Goal: Task Accomplishment & Management: Use online tool/utility

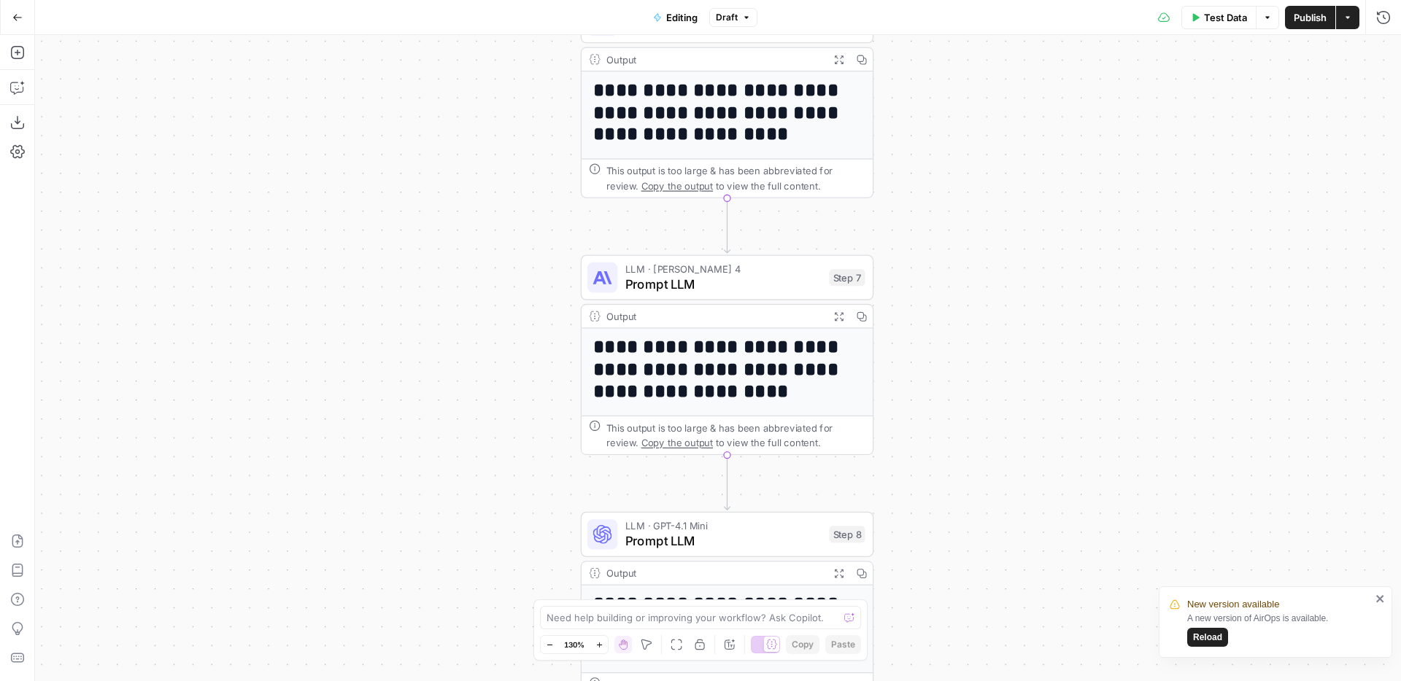
click at [1208, 637] on span "Reload" at bounding box center [1207, 637] width 29 height 13
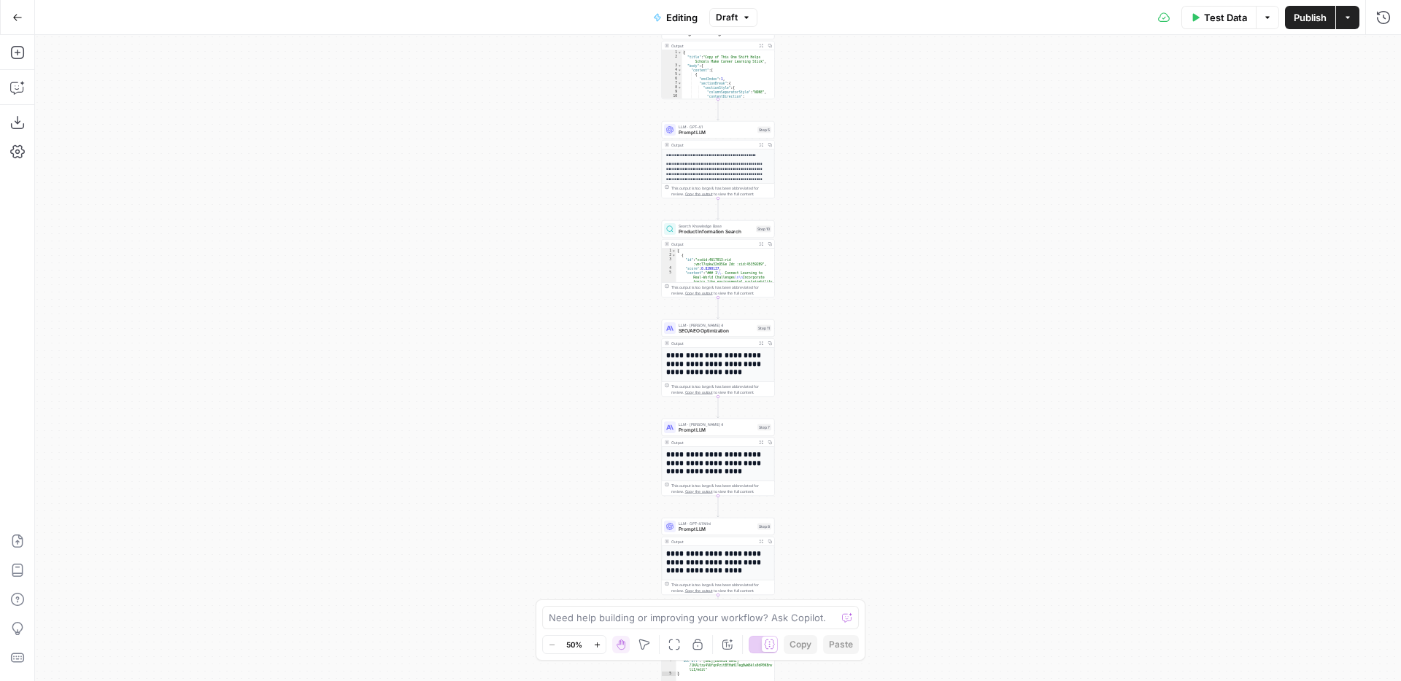
click at [22, 16] on button "Go Back" at bounding box center [17, 17] width 26 height 26
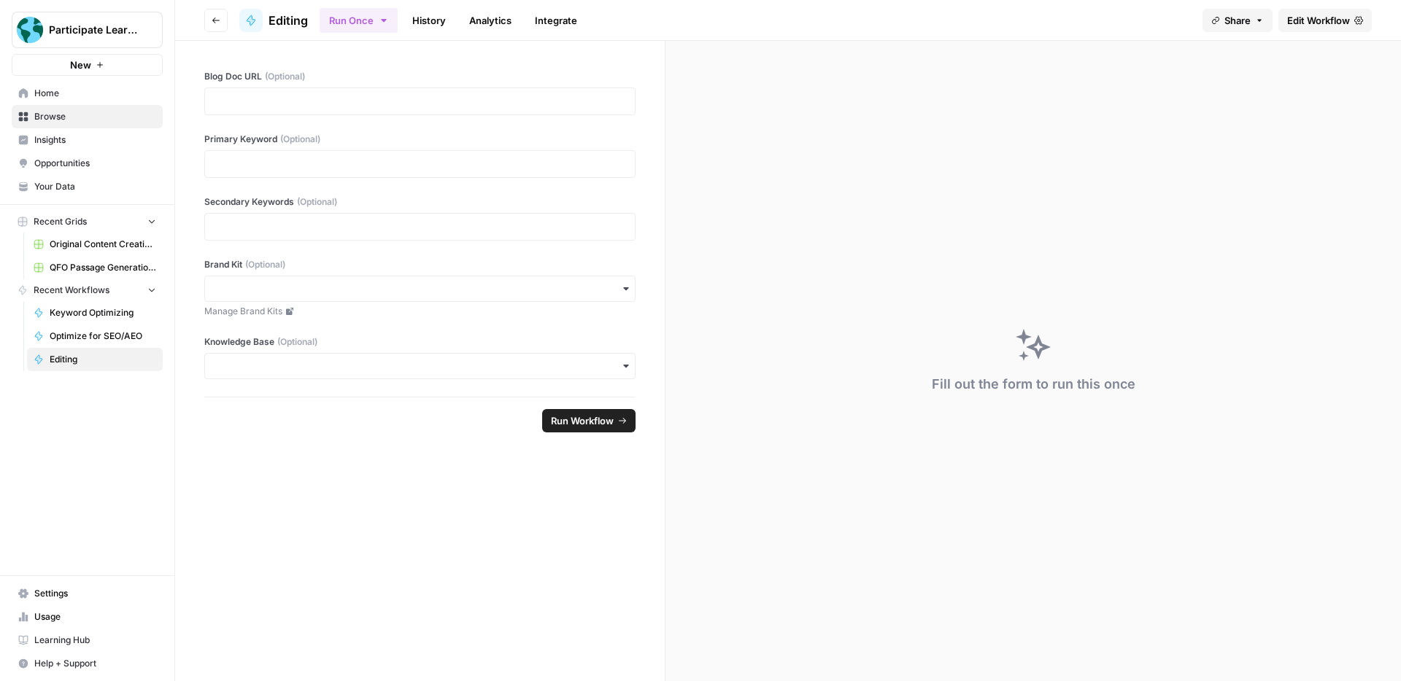
click at [511, 109] on div at bounding box center [419, 102] width 431 height 28
click at [509, 106] on p at bounding box center [420, 101] width 412 height 15
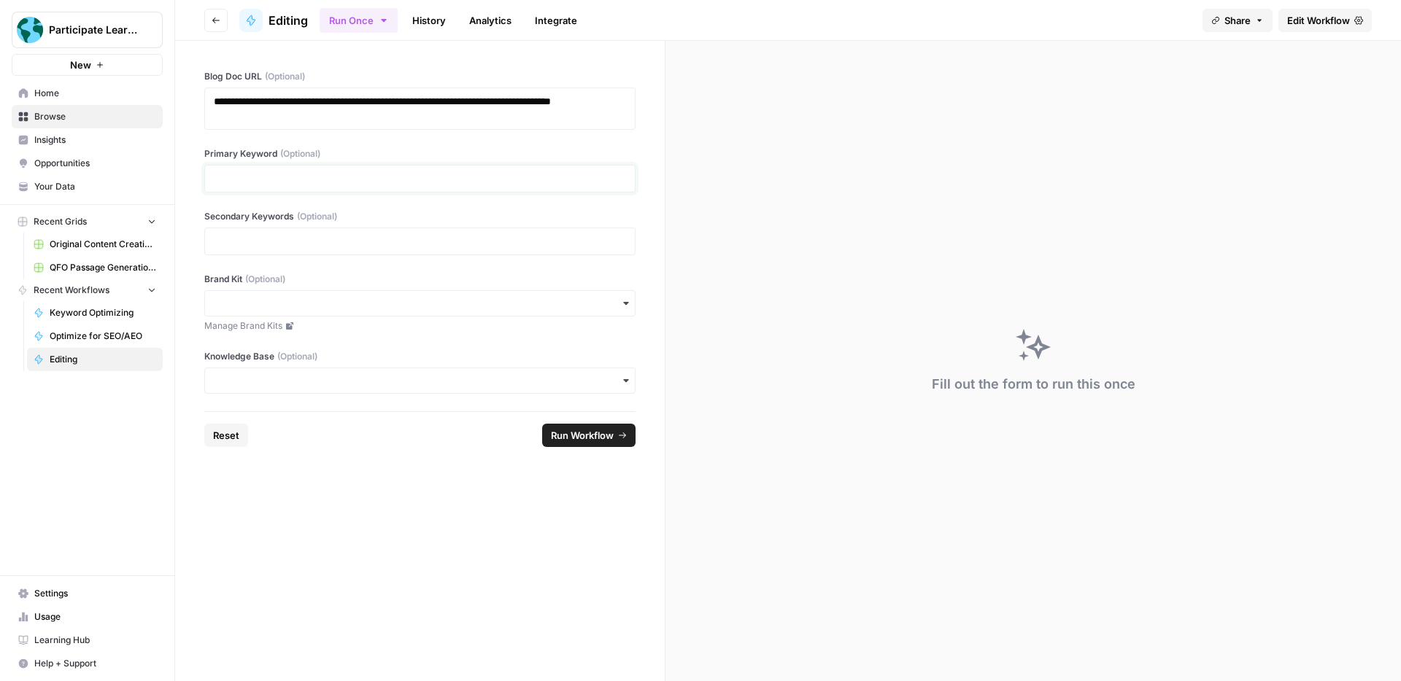
click at [489, 174] on p at bounding box center [420, 178] width 412 height 15
click at [589, 298] on input "Brand Kit (Optional)" at bounding box center [420, 303] width 412 height 15
click at [573, 342] on div "Participate Learning" at bounding box center [420, 343] width 430 height 28
click at [557, 382] on input "Knowledge Base (Optional)" at bounding box center [420, 381] width 412 height 15
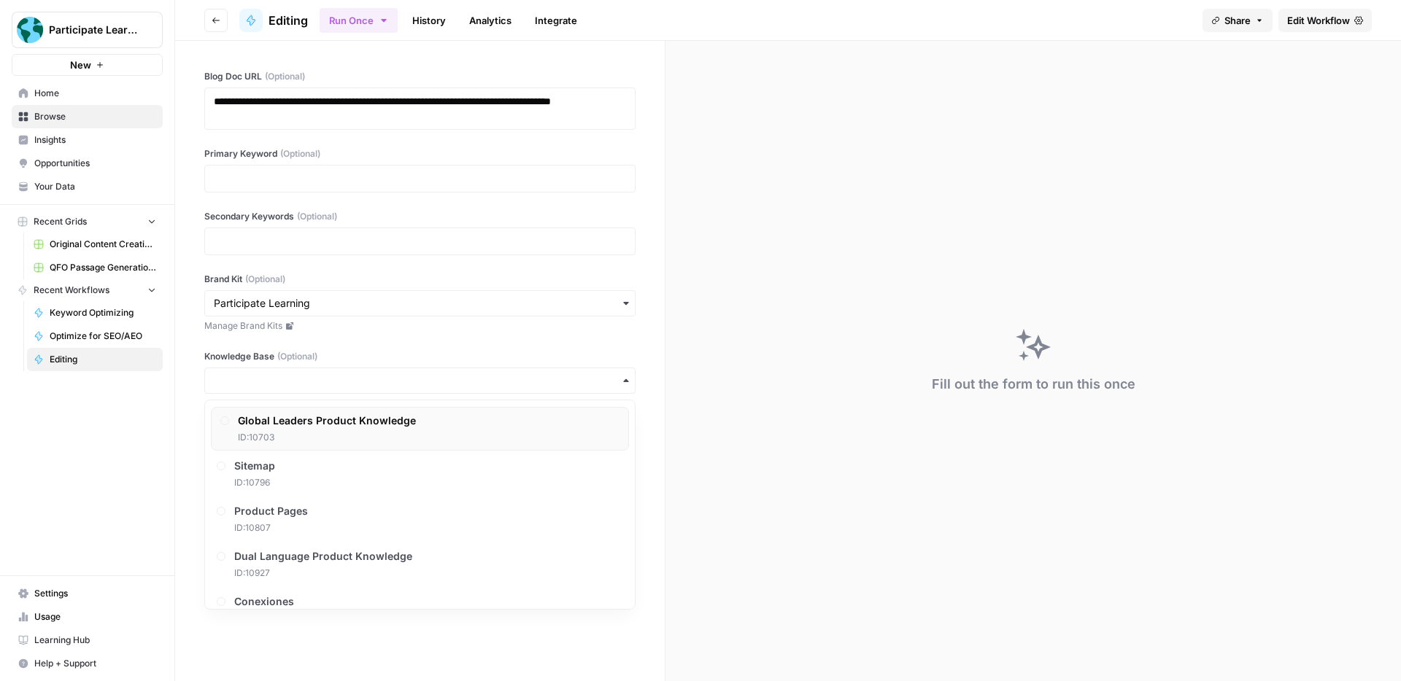
click at [548, 429] on div "Global Leaders Product Knowledge ID: 10703" at bounding box center [420, 429] width 418 height 44
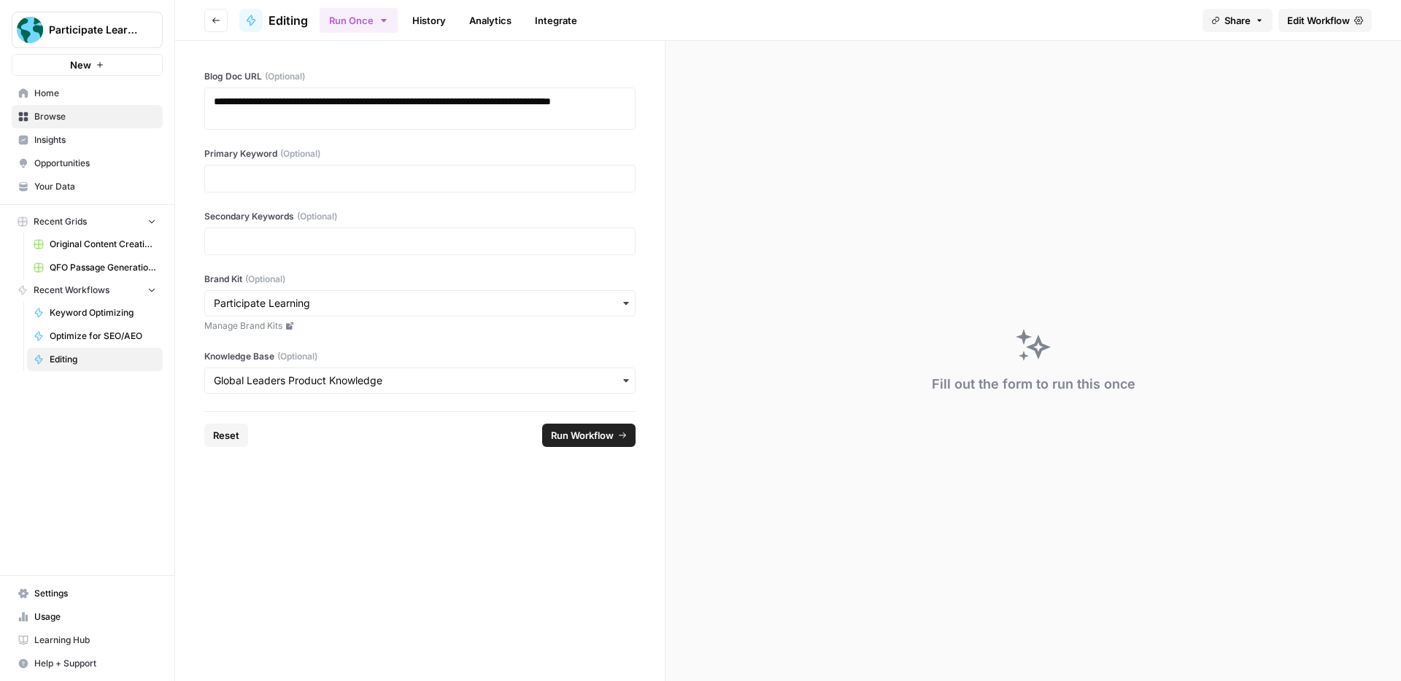
click at [188, 9] on header "Go back Editing Run Once History Analytics Integrate Share Edit Workflow" at bounding box center [788, 20] width 1226 height 41
click at [508, 183] on p at bounding box center [420, 178] width 412 height 15
click at [649, 218] on div "**********" at bounding box center [419, 226] width 489 height 371
click at [618, 513] on form "**********" at bounding box center [420, 361] width 490 height 640
click at [595, 439] on span "Run Workflow" at bounding box center [582, 435] width 63 height 15
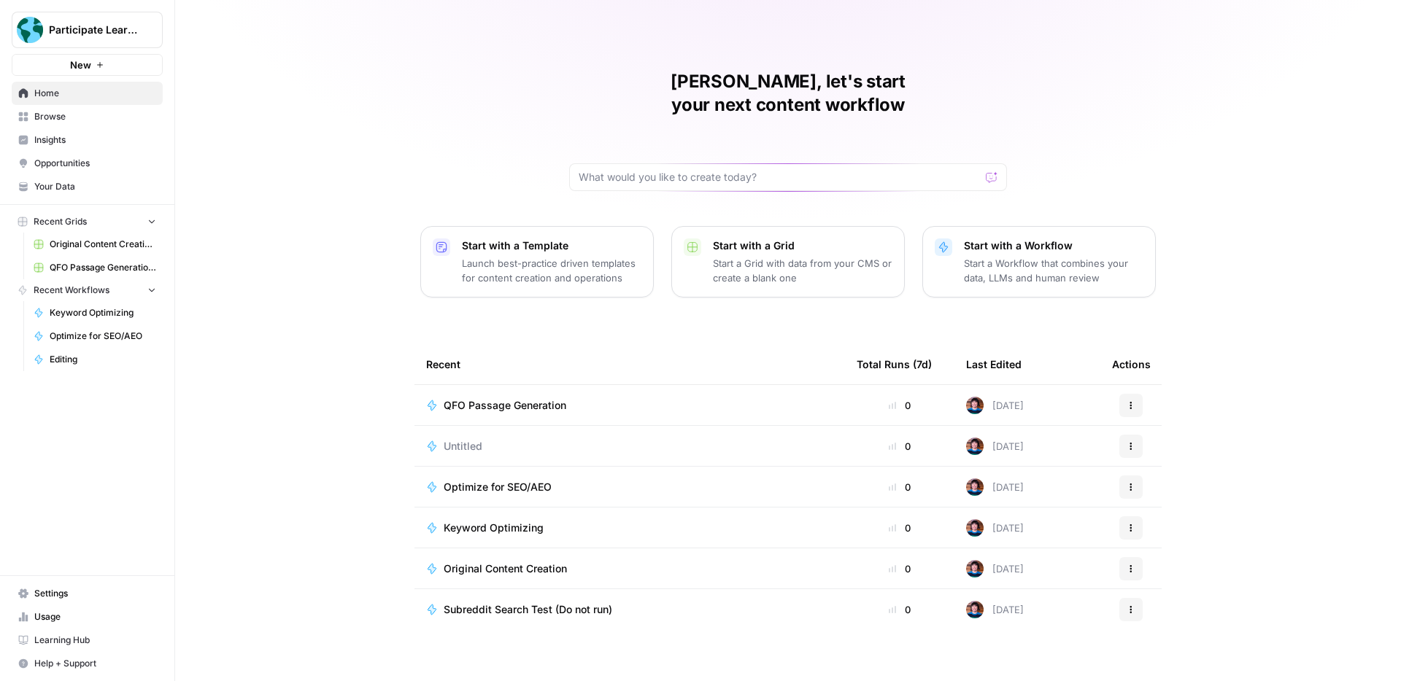
click at [591, 553] on td "Original Content Creation" at bounding box center [629, 569] width 430 height 40
click at [539, 562] on span "Original Content Creation" at bounding box center [505, 569] width 123 height 15
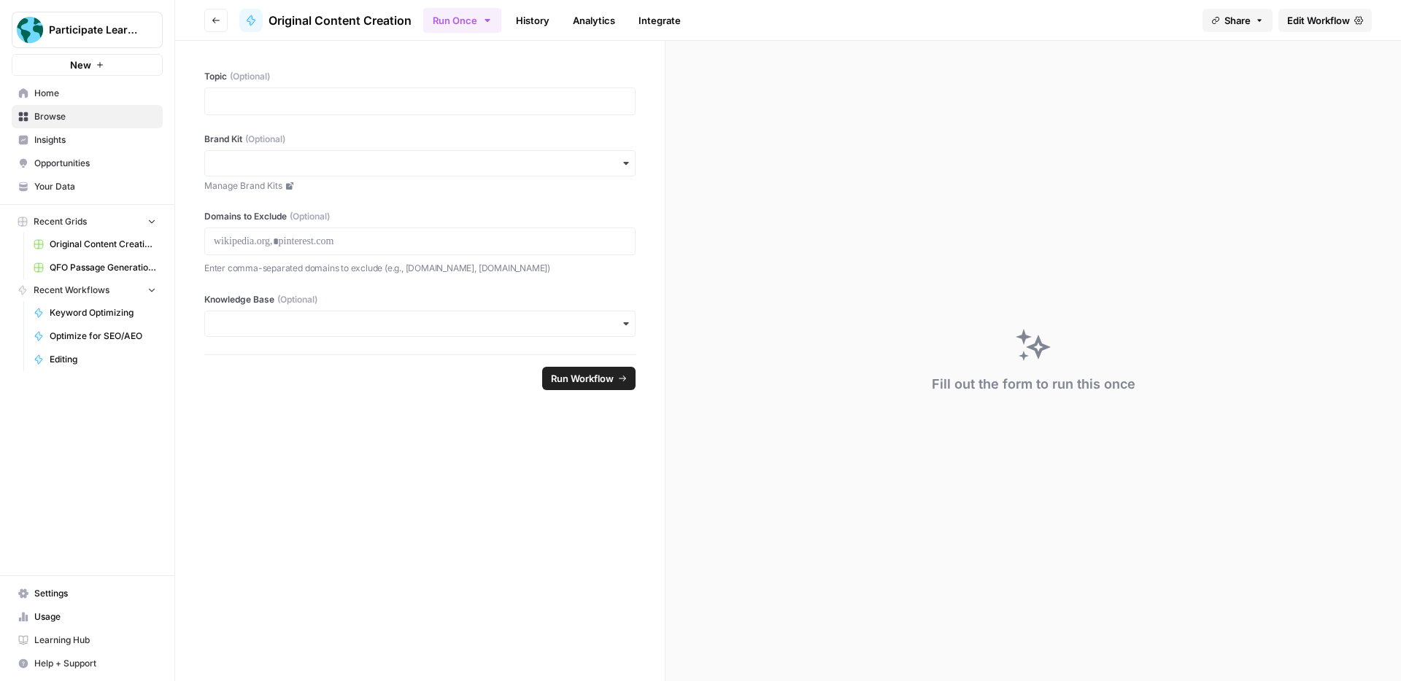
click at [522, 11] on link "History" at bounding box center [532, 20] width 51 height 23
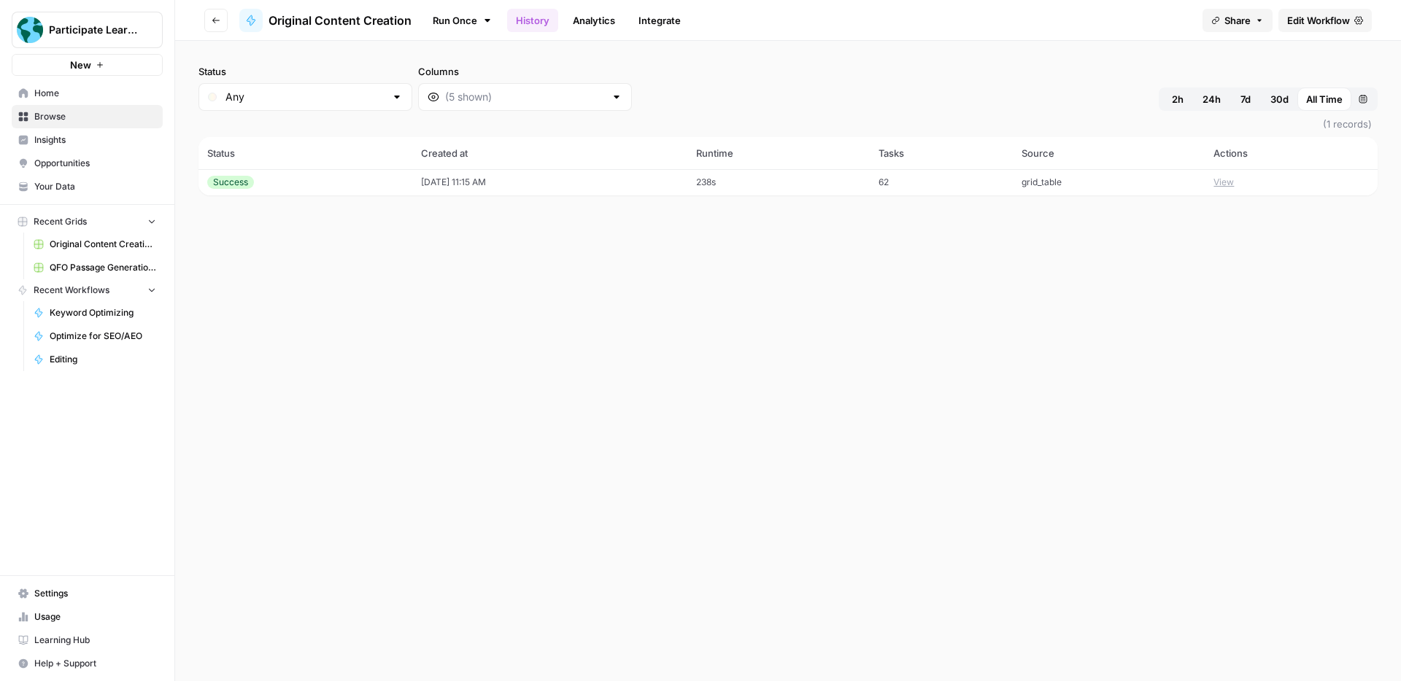
click at [1232, 182] on button "View" at bounding box center [1223, 182] width 20 height 13
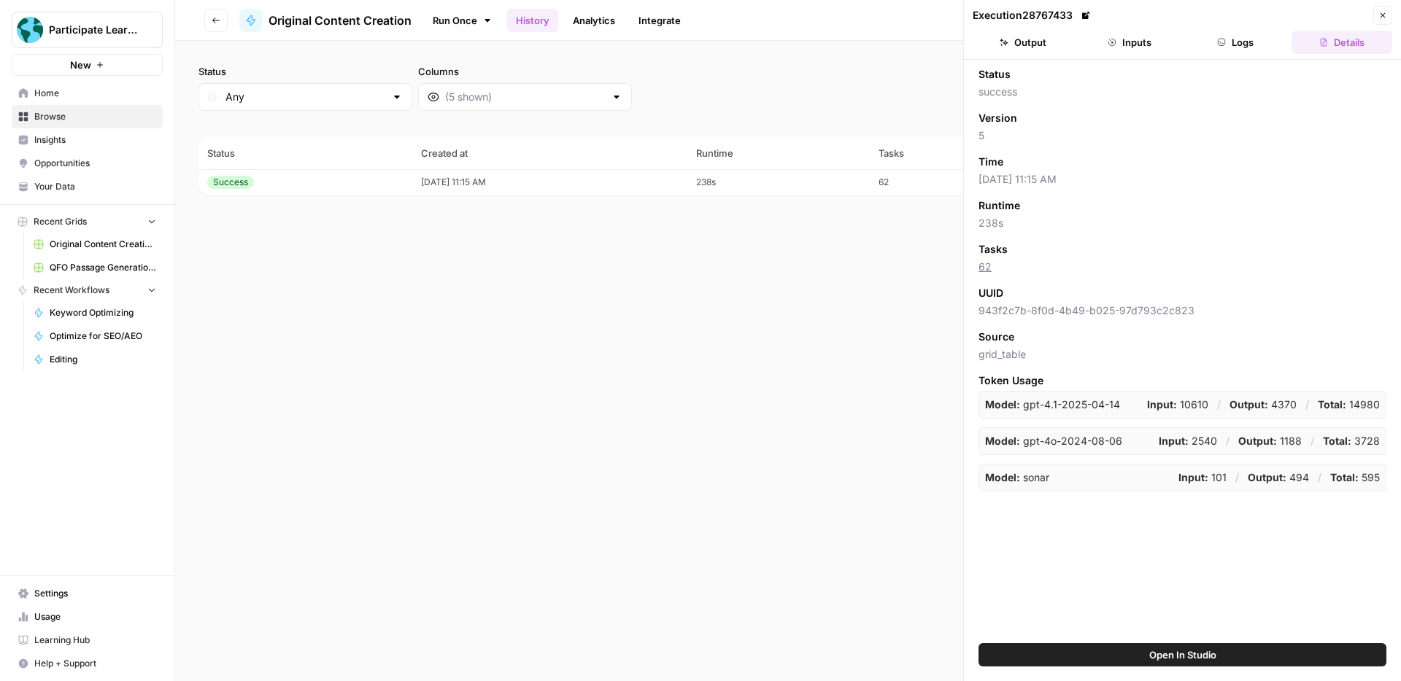
click at [1030, 44] on button "Output" at bounding box center [1022, 42] width 101 height 23
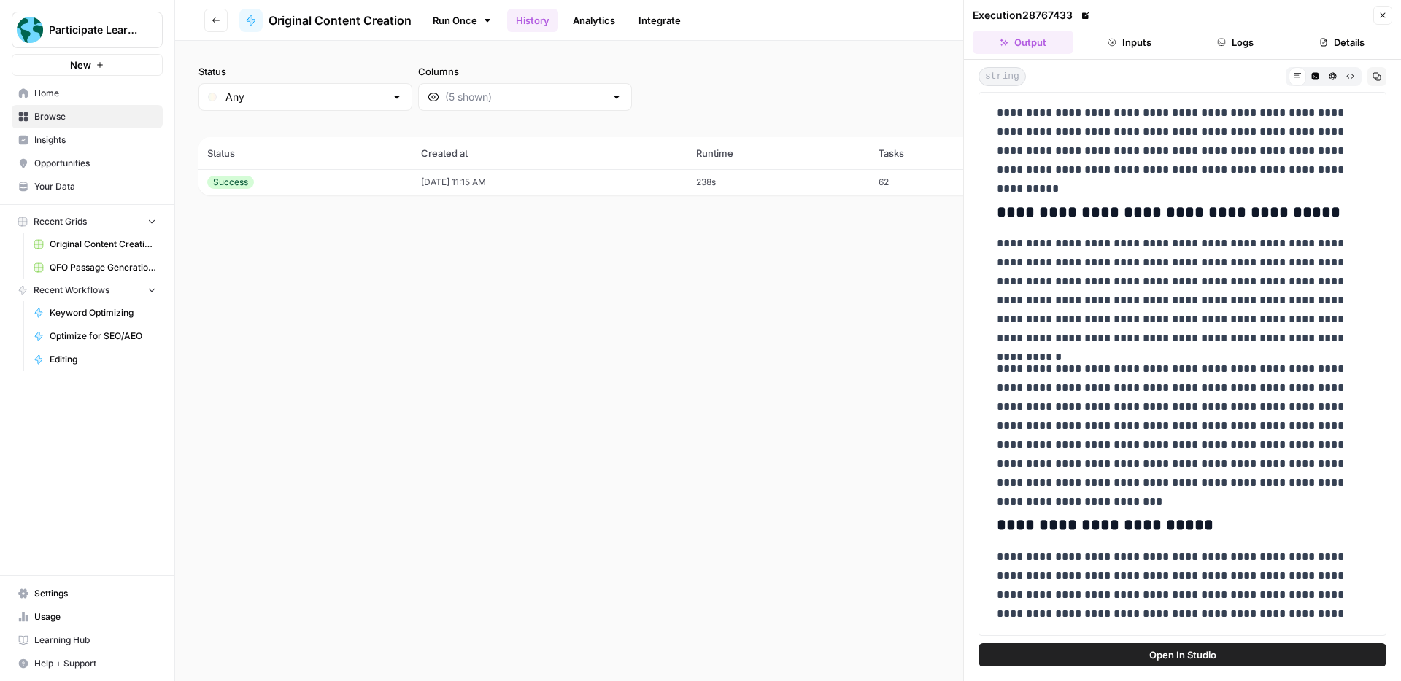
scroll to position [1788, 0]
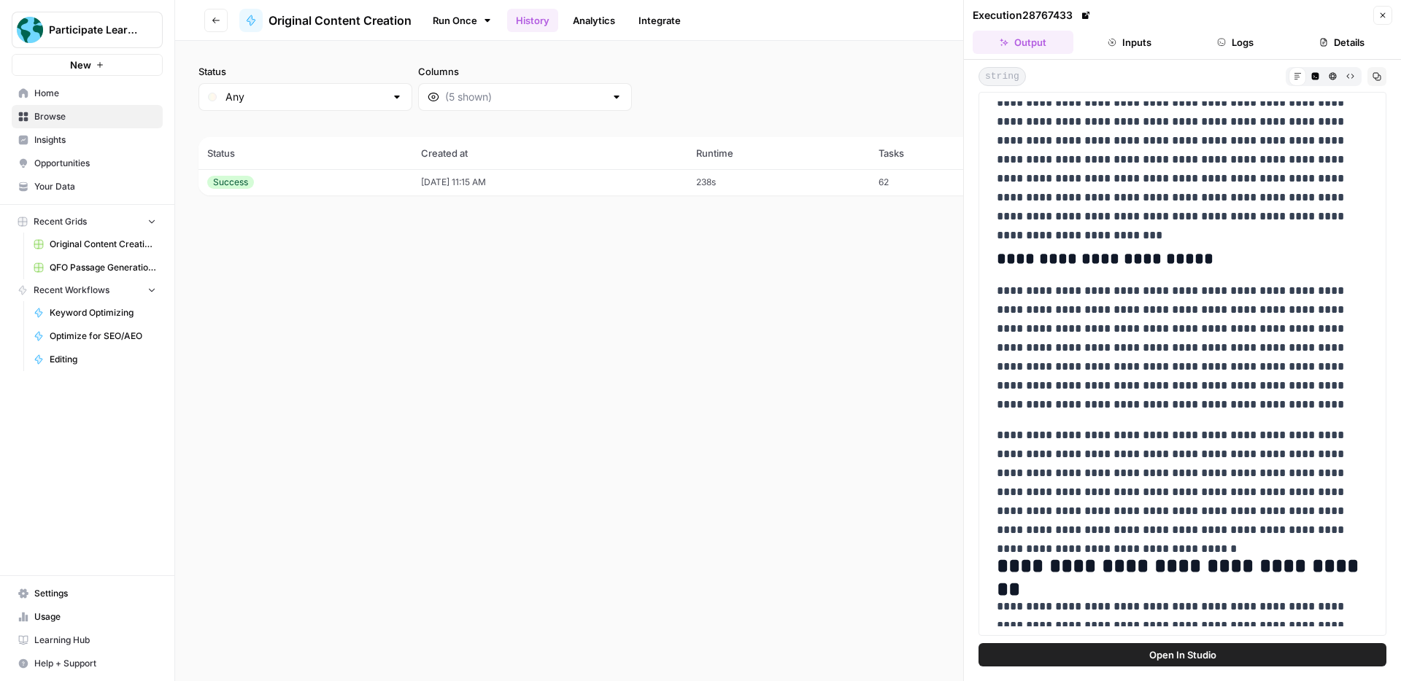
click at [1245, 36] on button "Logs" at bounding box center [1235, 42] width 101 height 23
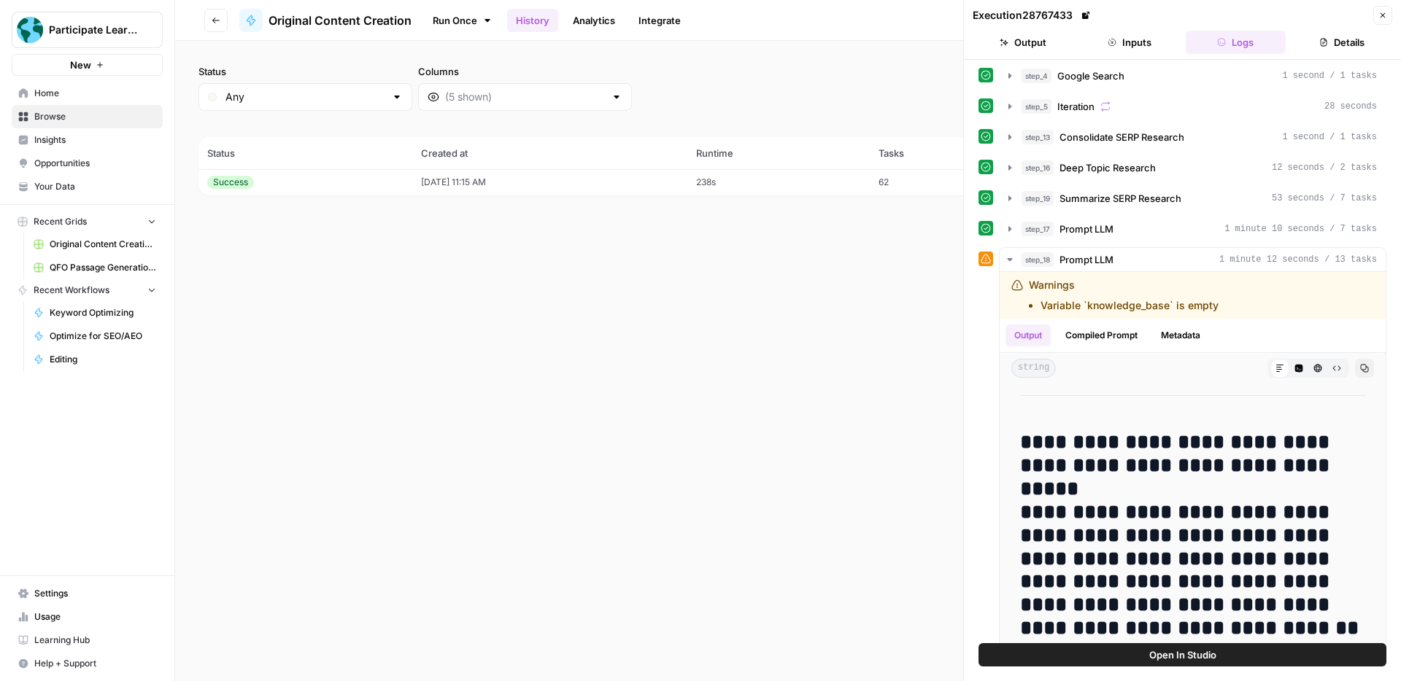
scroll to position [82, 0]
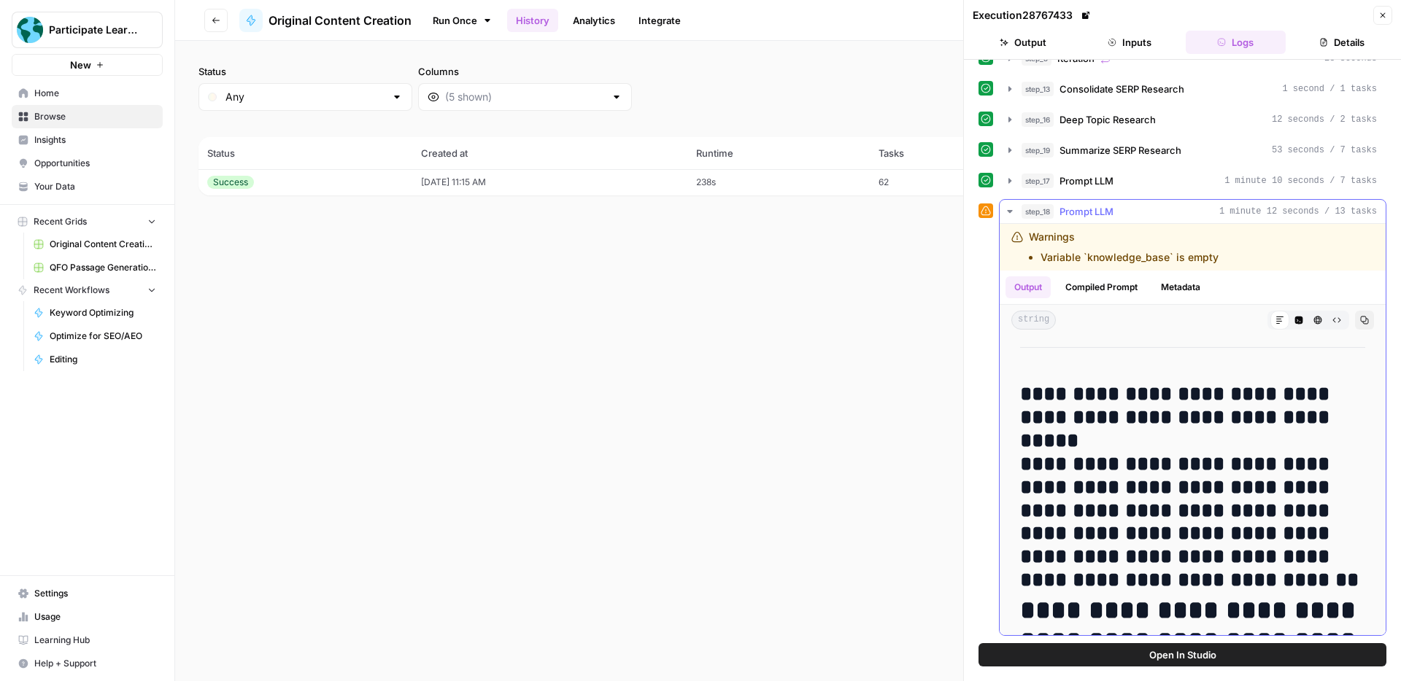
click at [1007, 211] on icon "button" at bounding box center [1009, 211] width 5 height 3
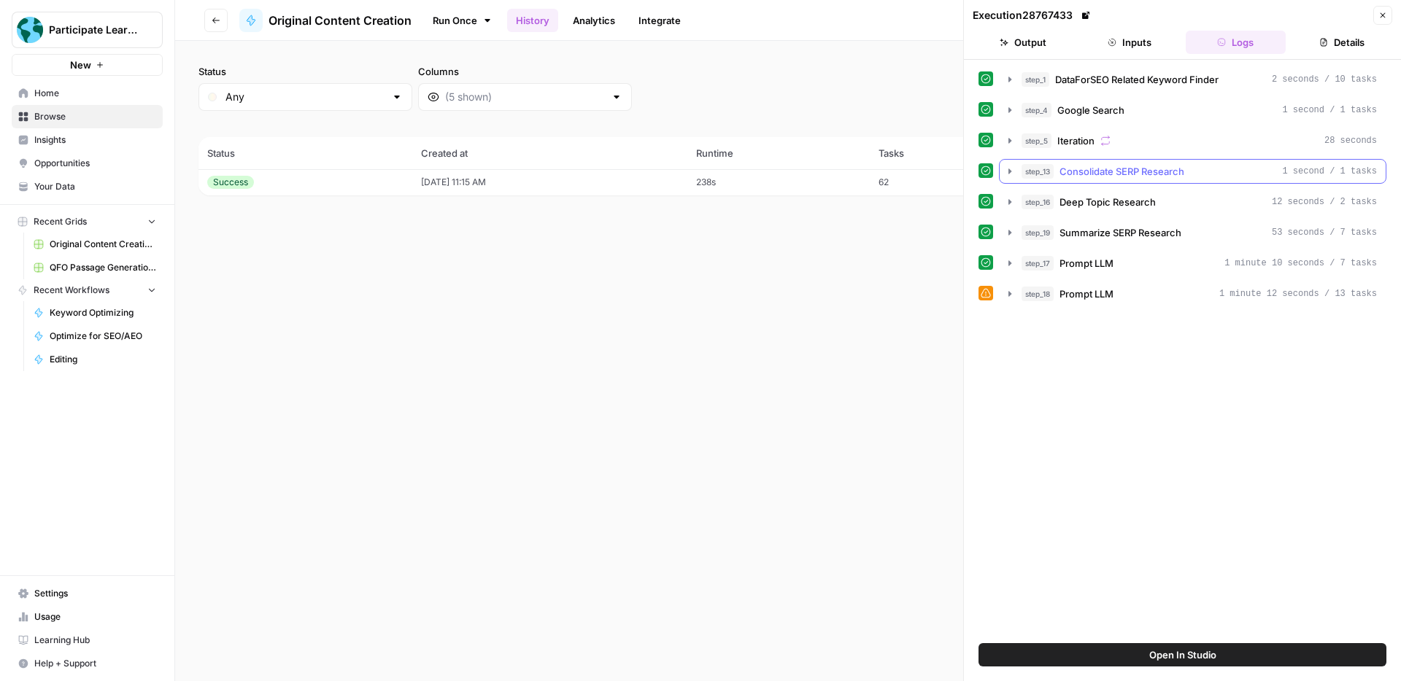
click at [1004, 171] on icon "button" at bounding box center [1010, 172] width 12 height 12
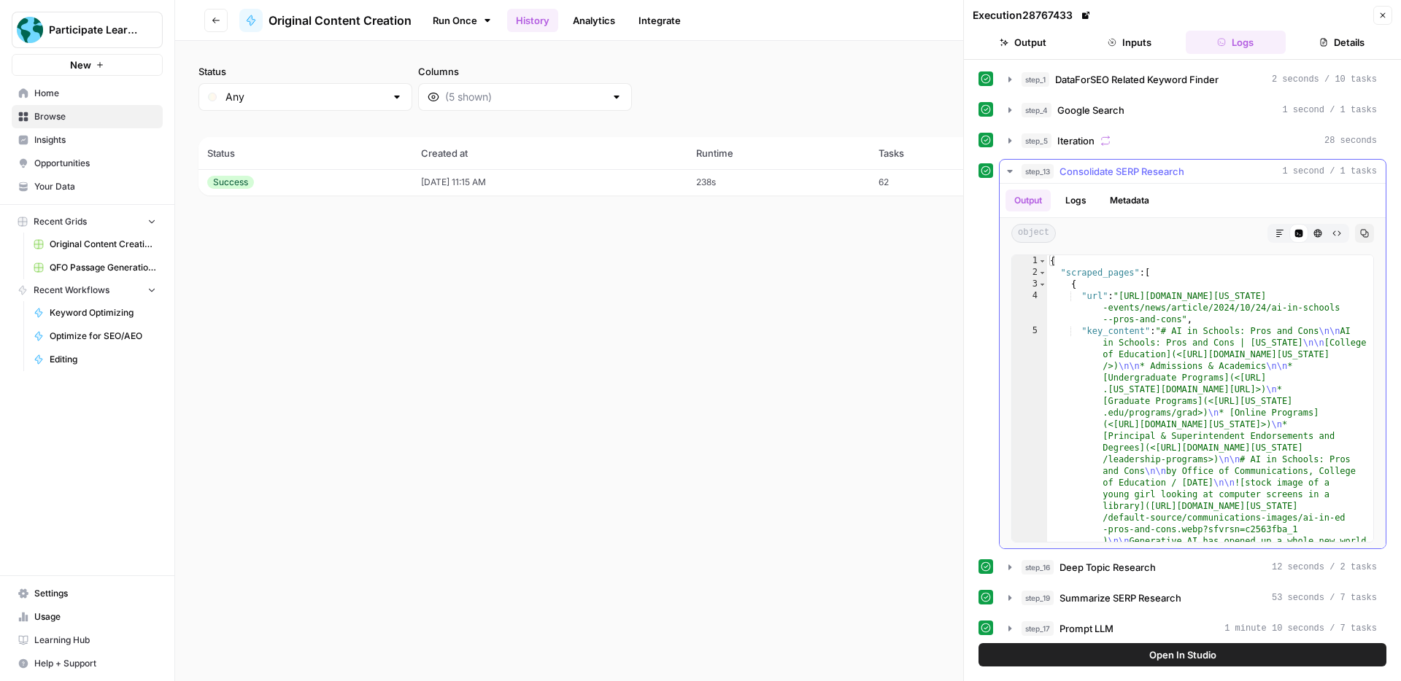
click at [1277, 233] on icon "button" at bounding box center [1279, 233] width 9 height 9
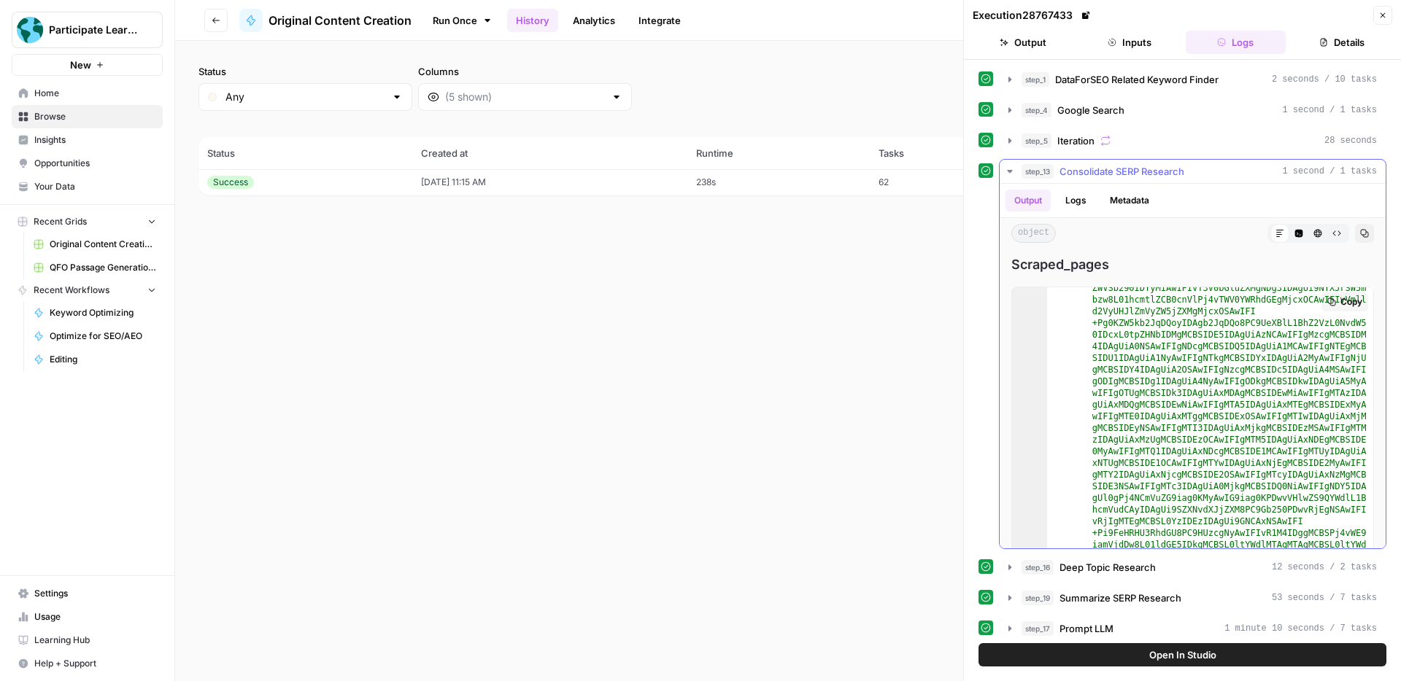
scroll to position [697, 0]
click at [1007, 171] on icon "button" at bounding box center [1010, 172] width 12 height 12
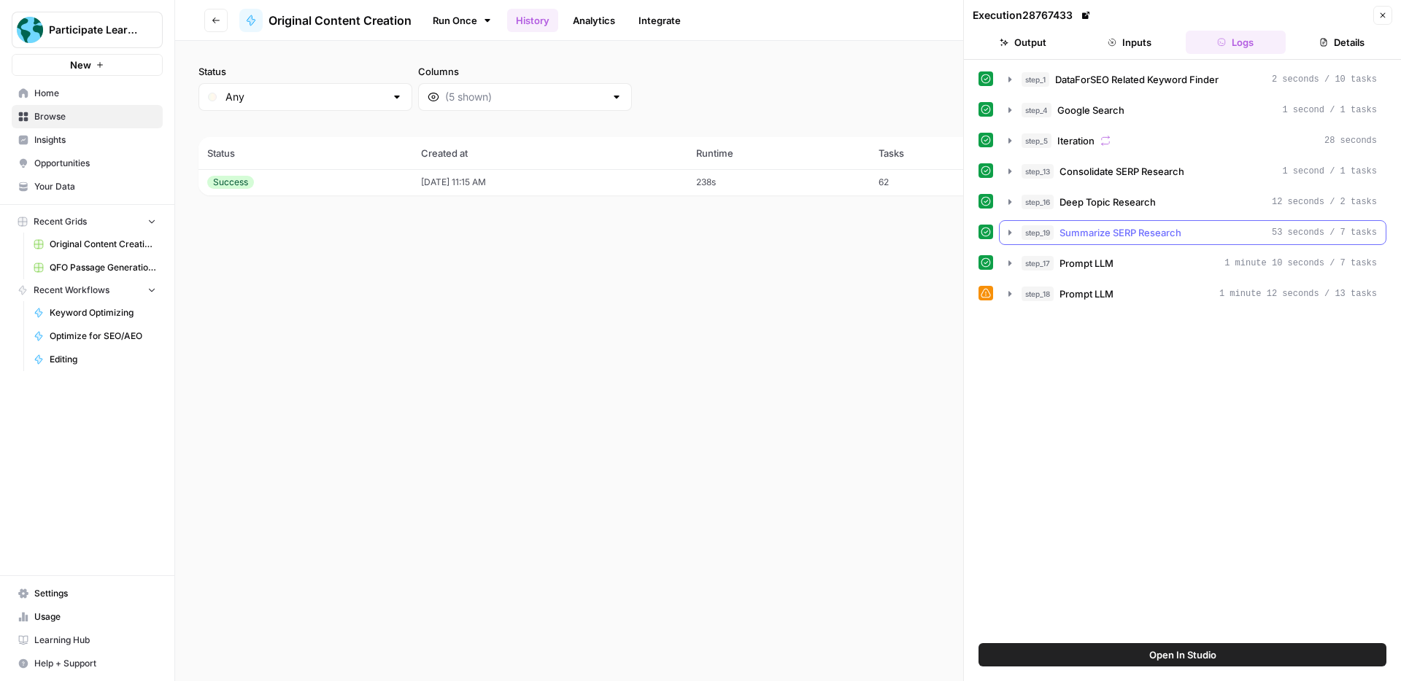
click at [1012, 236] on icon "button" at bounding box center [1010, 233] width 12 height 12
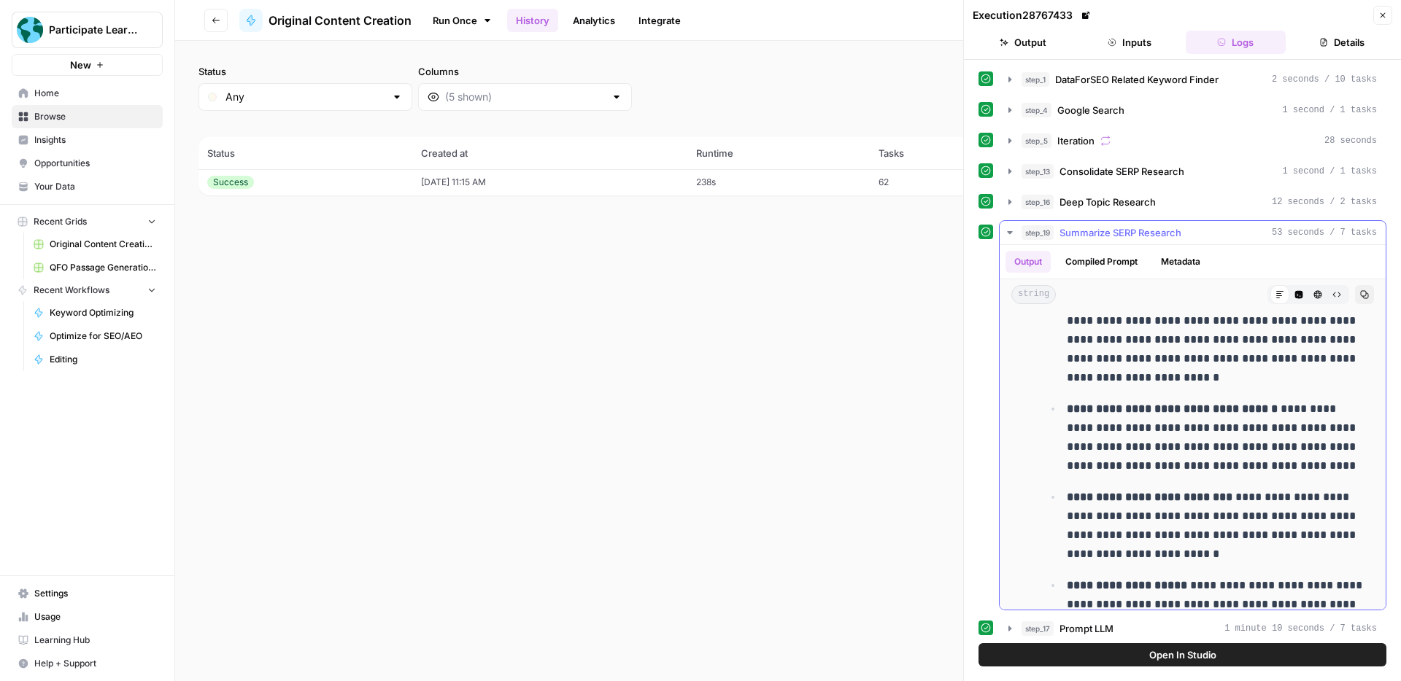
scroll to position [221, 0]
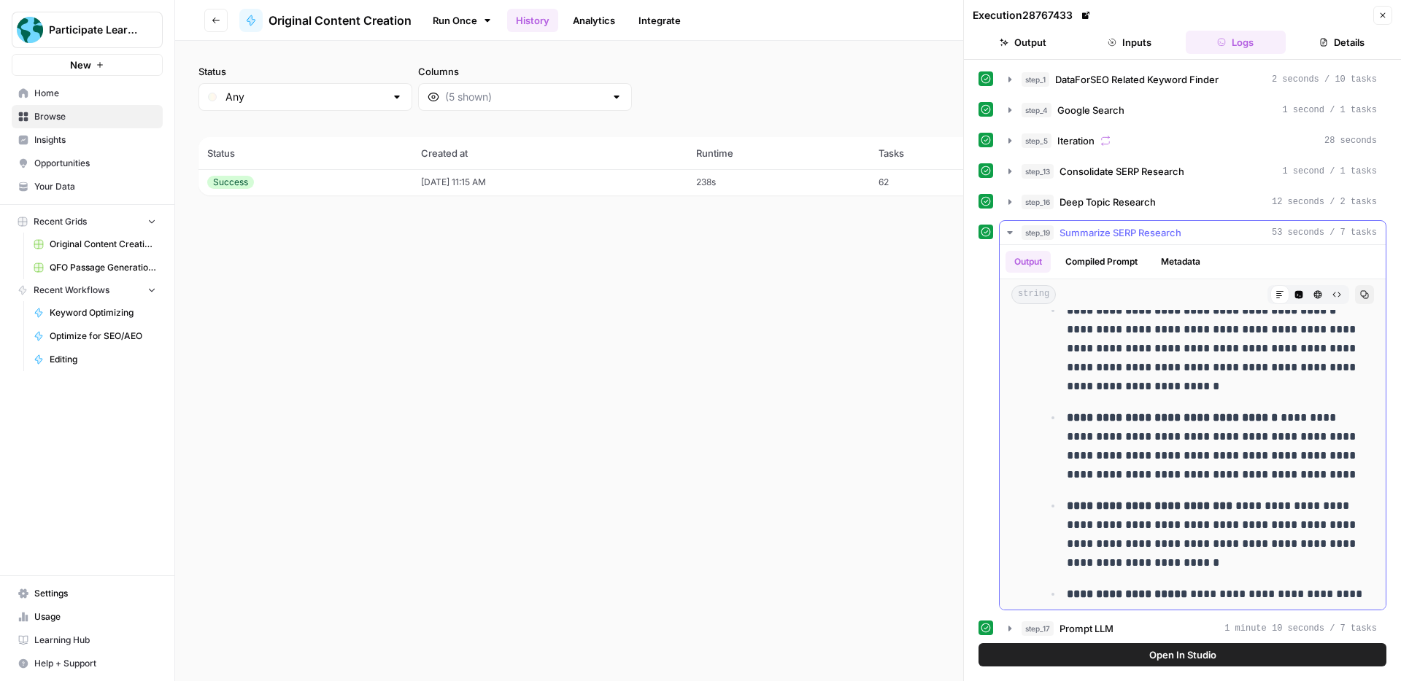
click at [1015, 229] on button "step_19 Summarize SERP Research 53 seconds / 7 tasks" at bounding box center [1192, 232] width 386 height 23
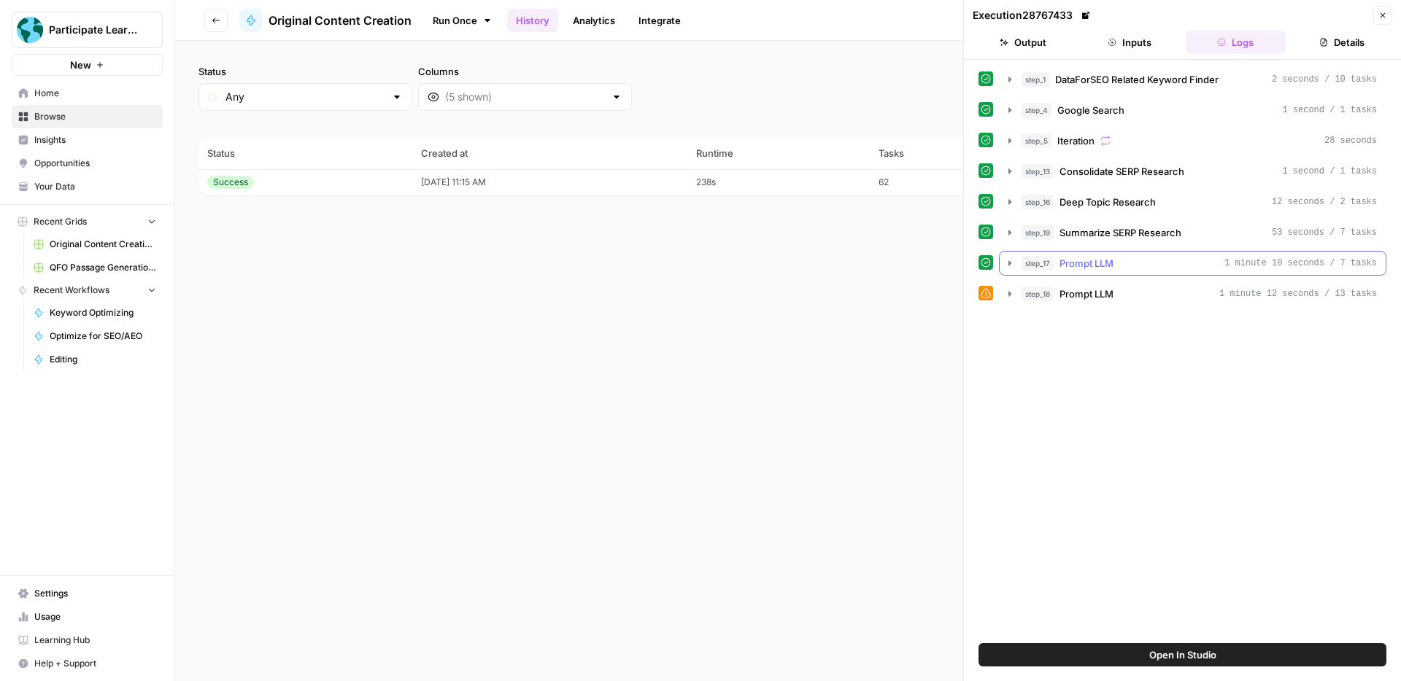
drag, startPoint x: 1012, startPoint y: 263, endPoint x: 1021, endPoint y: 264, distance: 9.6
click at [1012, 263] on icon "button" at bounding box center [1010, 264] width 12 height 12
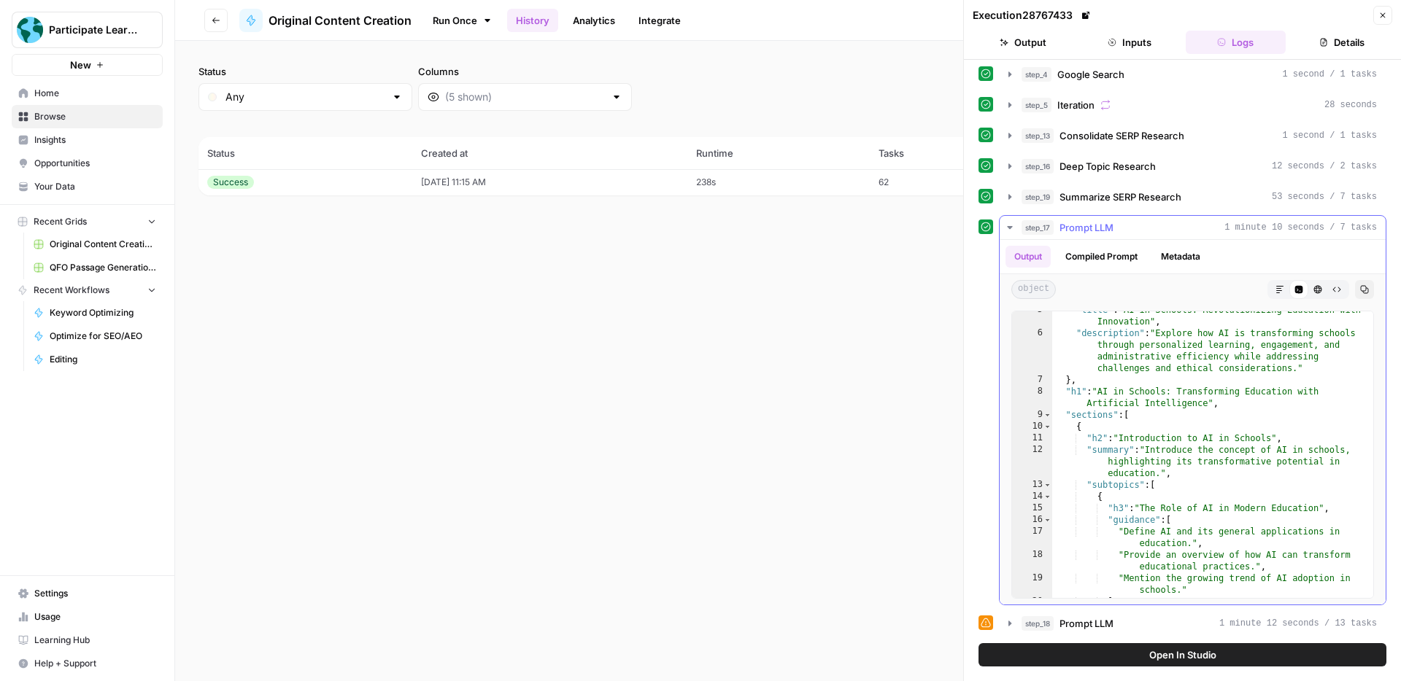
scroll to position [0, 0]
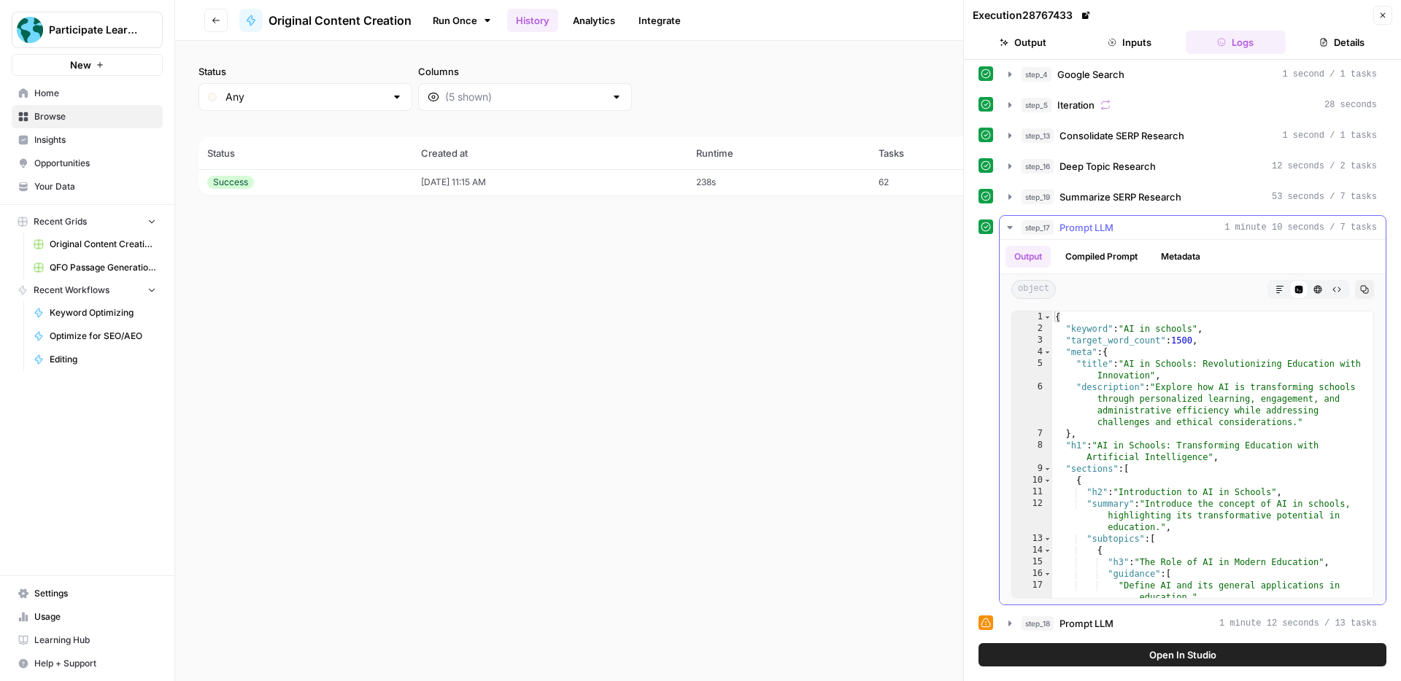
type textarea "**********"
drag, startPoint x: 1196, startPoint y: 330, endPoint x: 1127, endPoint y: 328, distance: 68.6
click at [1127, 328] on div "{ "keyword" : "AI in schools" , "target_word_count" : 1500 , "meta" : { "title"…" at bounding box center [1212, 472] width 321 height 322
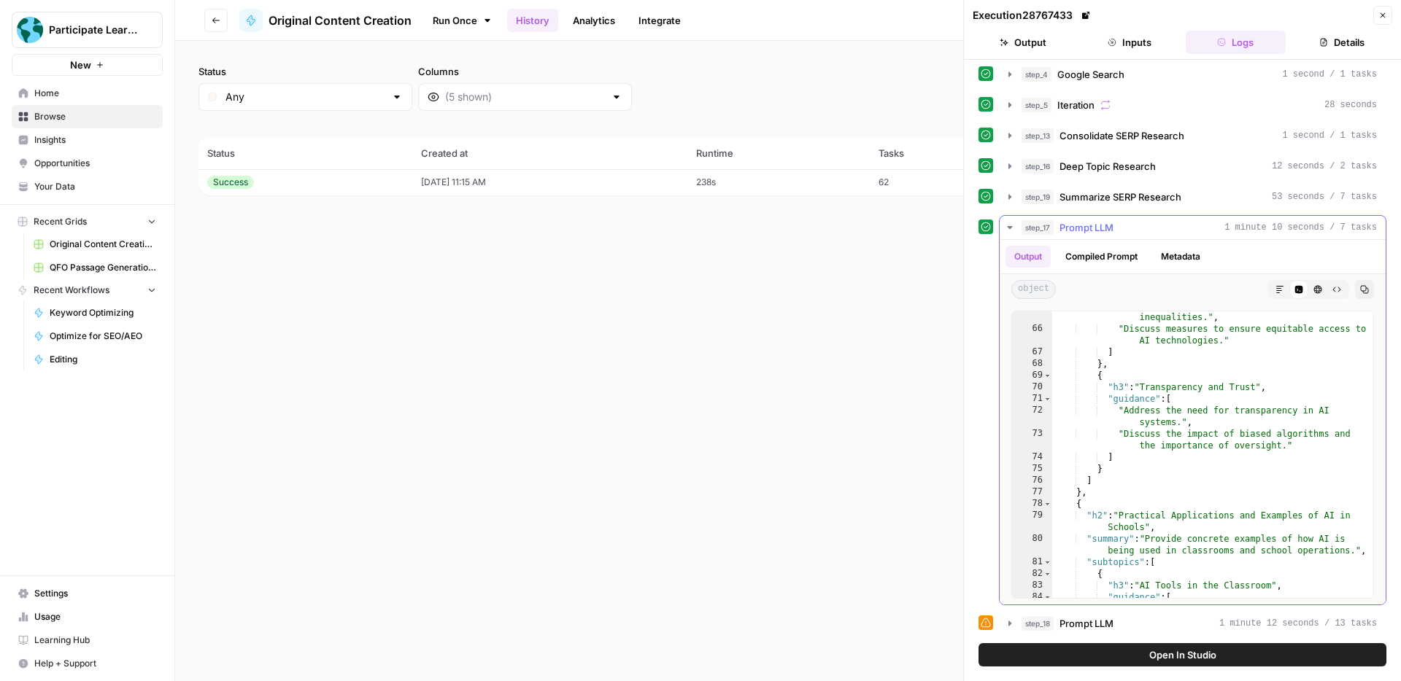
scroll to position [1075, 0]
